Goal: Find specific page/section: Find specific page/section

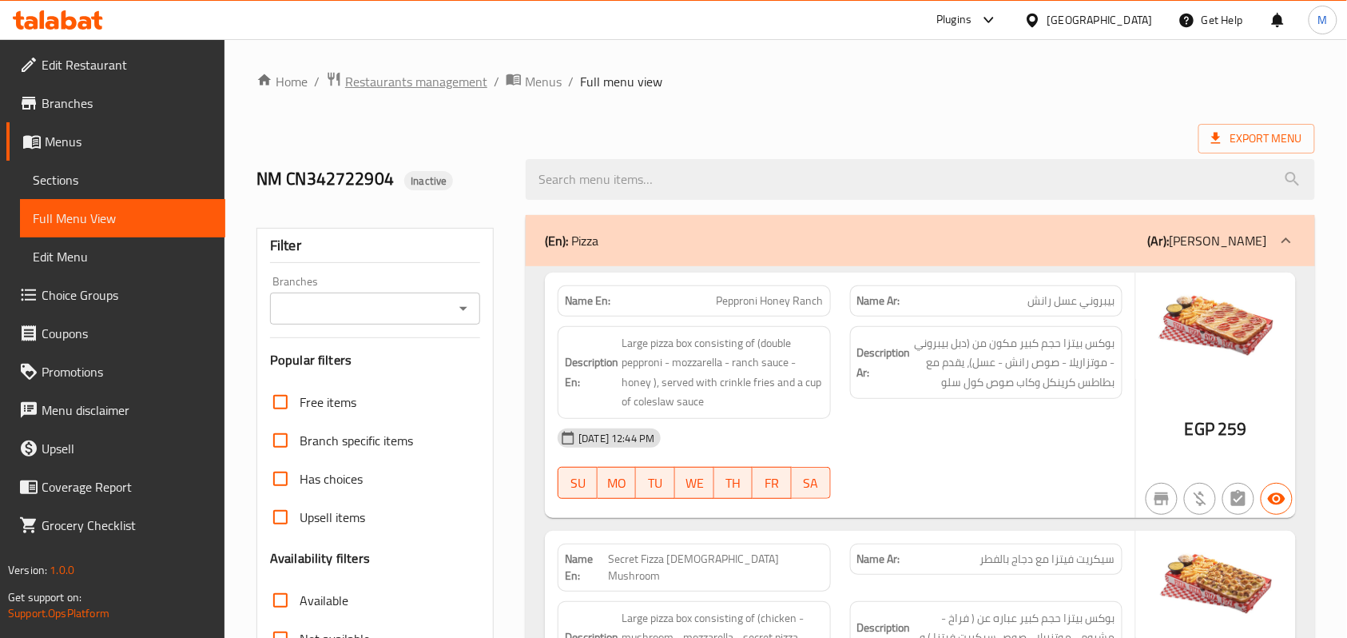
click at [432, 86] on span "Restaurants management" at bounding box center [416, 81] width 142 height 19
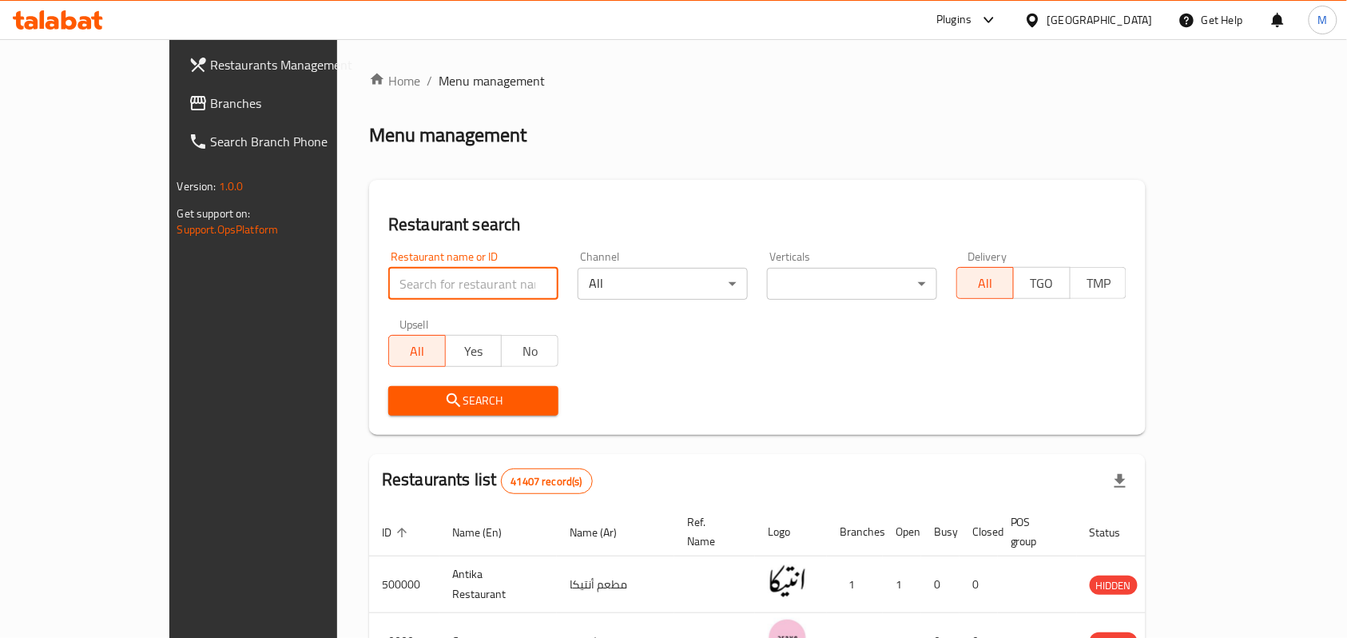
click at [388, 282] on input "search" at bounding box center [473, 284] width 170 height 32
paste input "Mokado"
click button "Search" at bounding box center [473, 401] width 170 height 30
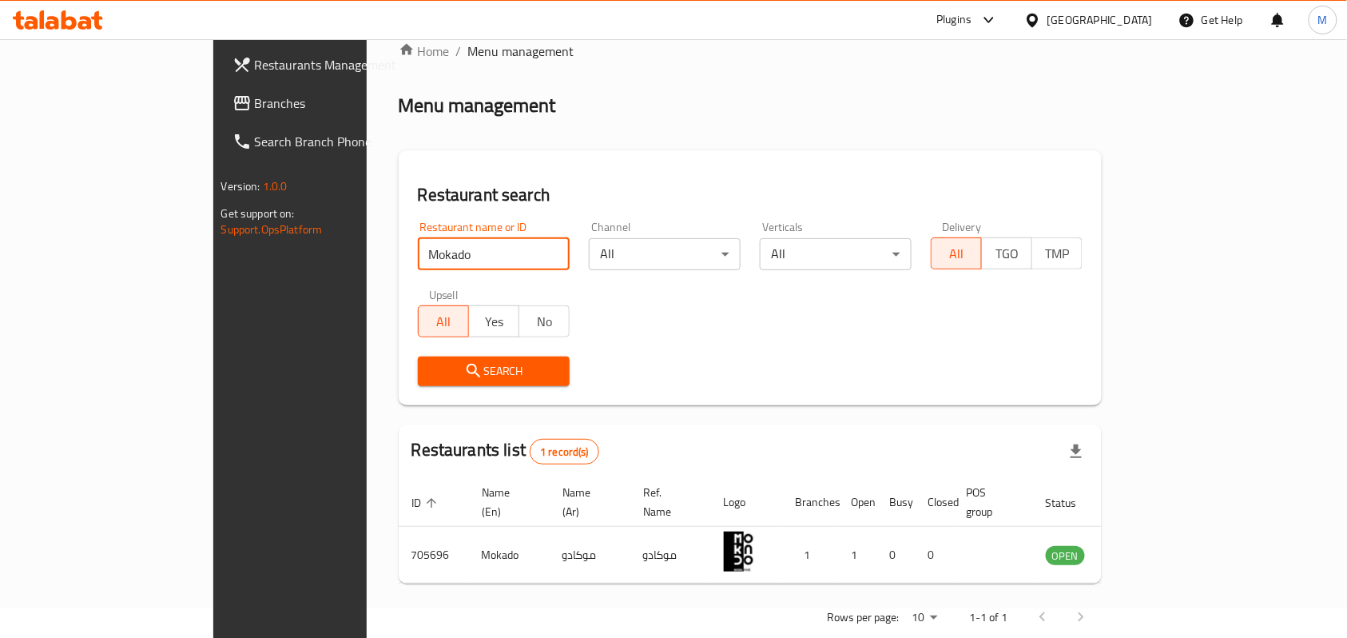
scroll to position [45, 0]
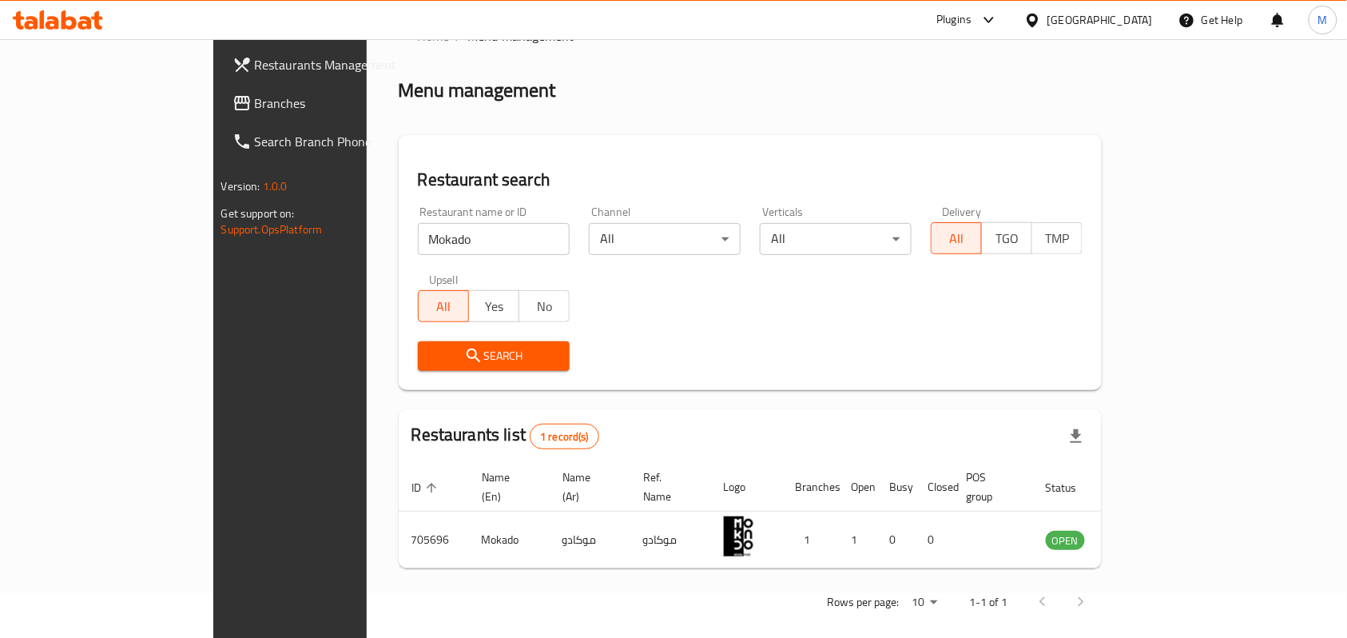
click at [418, 247] on input "Mokado" at bounding box center [494, 239] width 152 height 32
paste input "Sushi gate"
type input "Sushi gate"
click button "Search" at bounding box center [494, 356] width 152 height 30
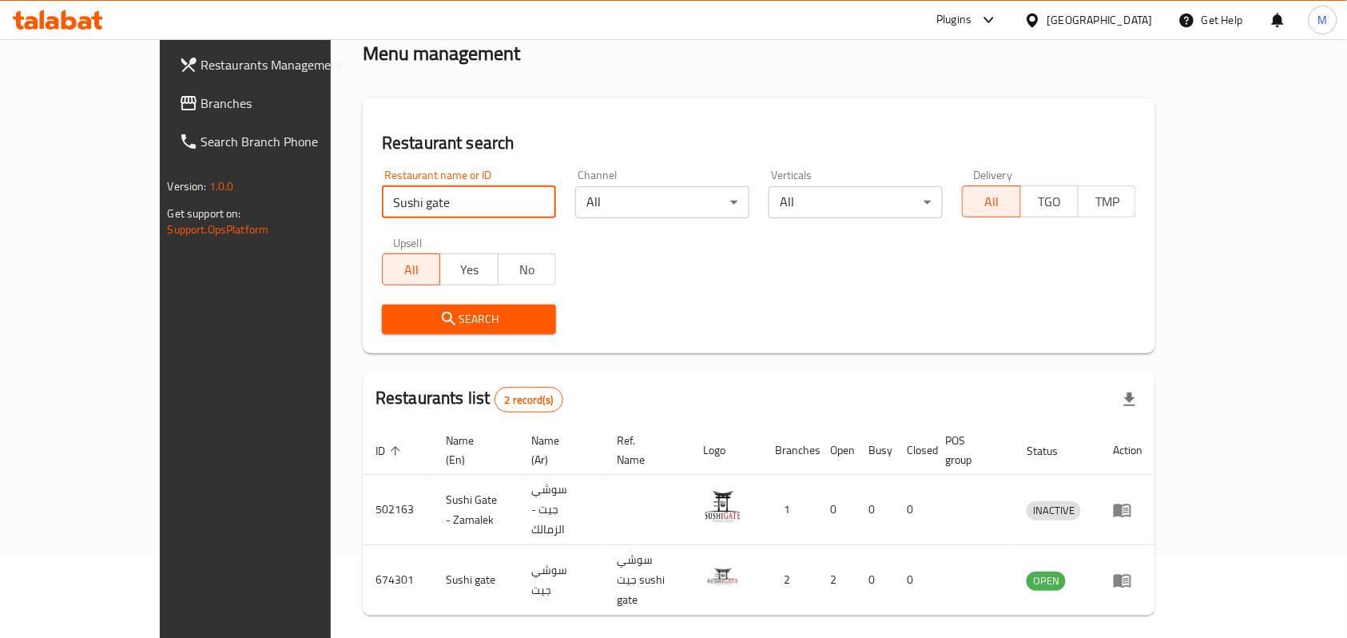
scroll to position [101, 0]
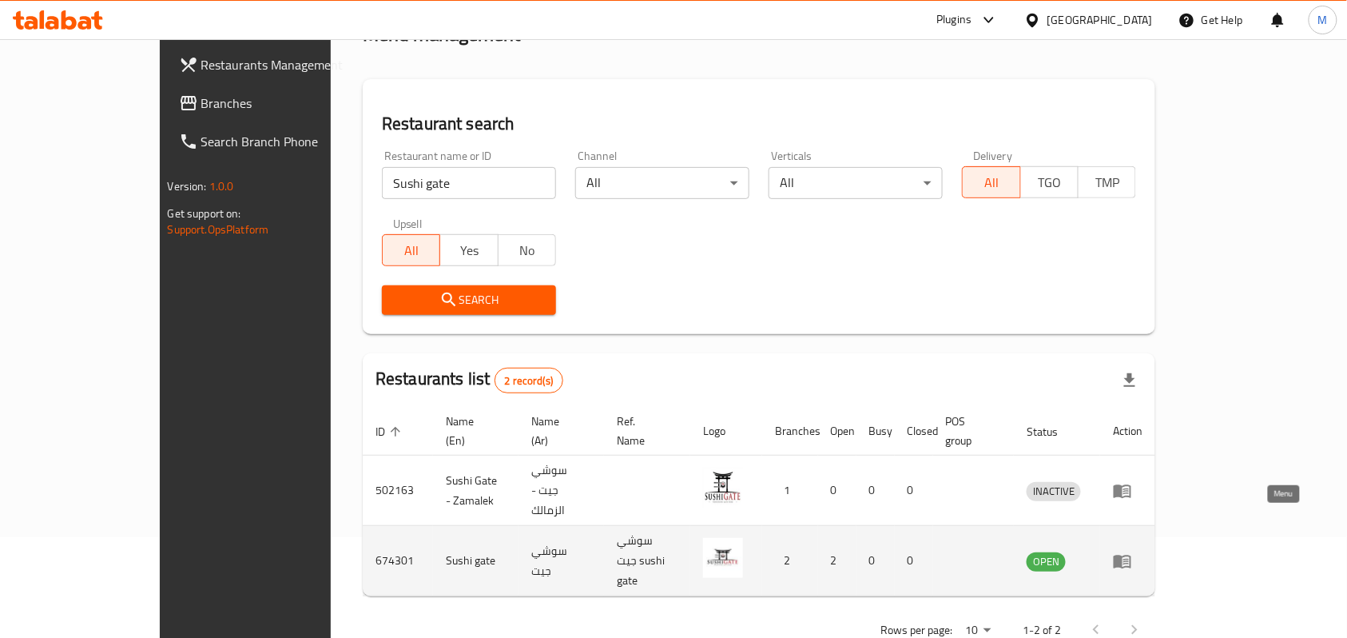
click at [1131, 555] on icon "enhanced table" at bounding box center [1123, 562] width 18 height 14
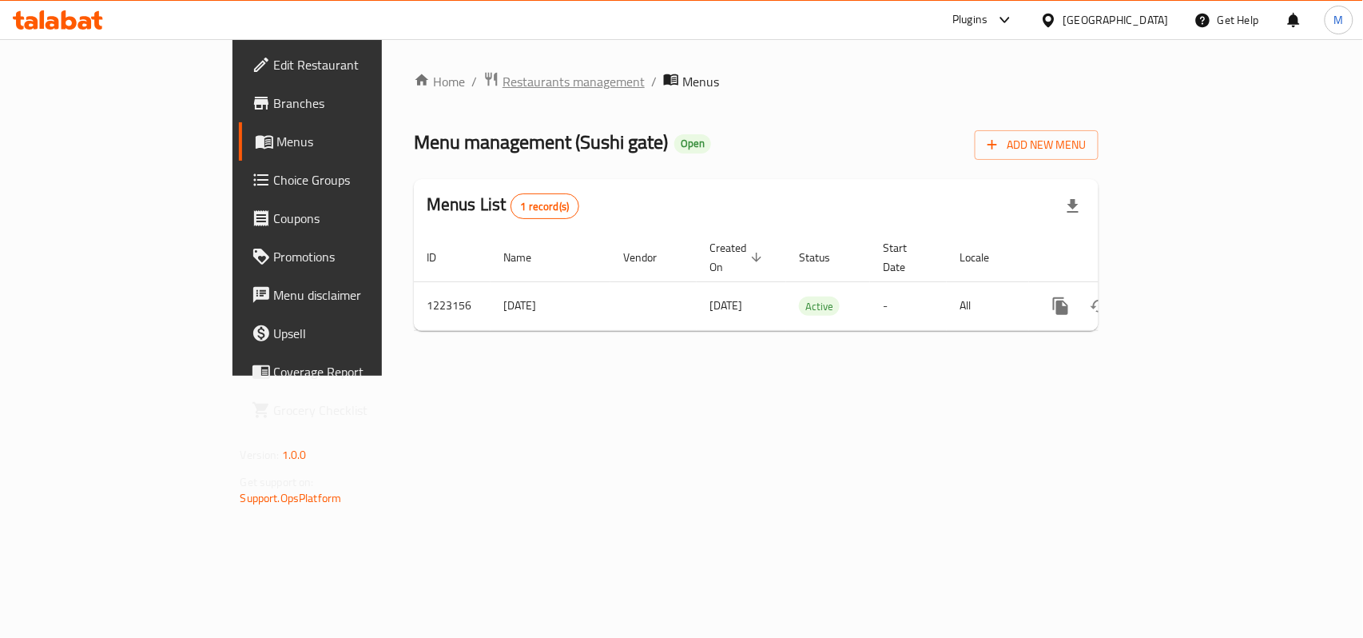
click at [503, 86] on span "Restaurants management" at bounding box center [574, 81] width 142 height 19
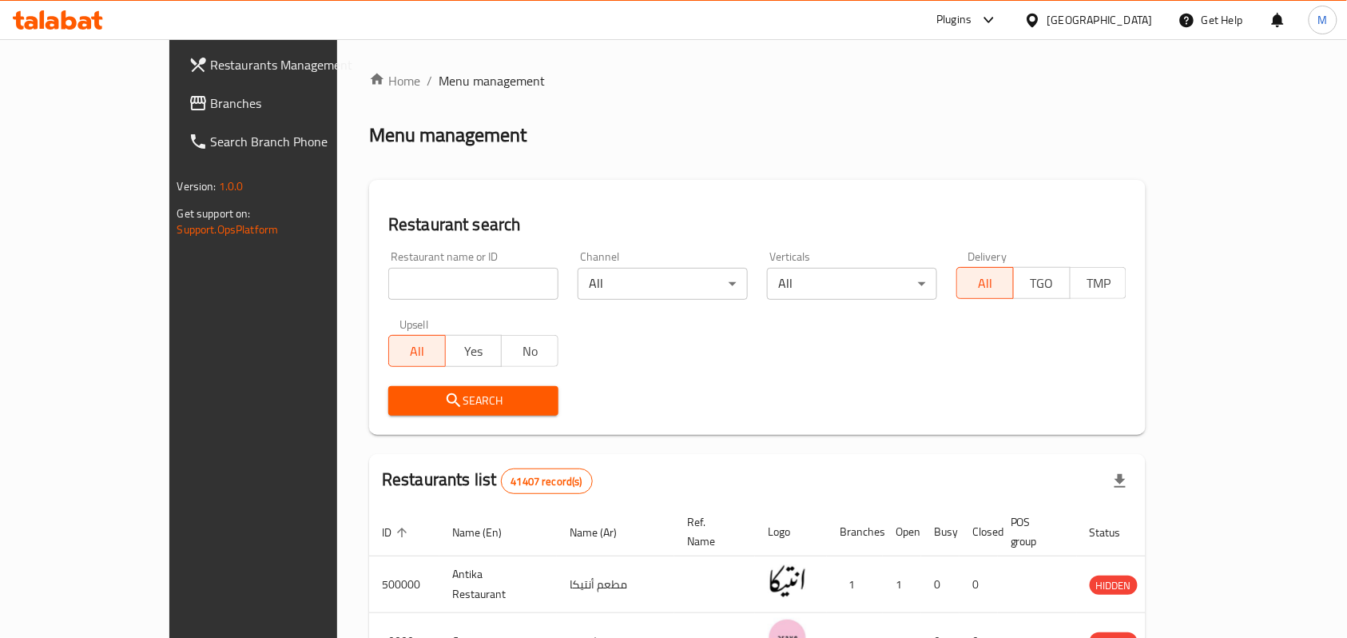
click at [211, 100] on span "Branches" at bounding box center [296, 102] width 171 height 19
